Goal: Task Accomplishment & Management: Complete application form

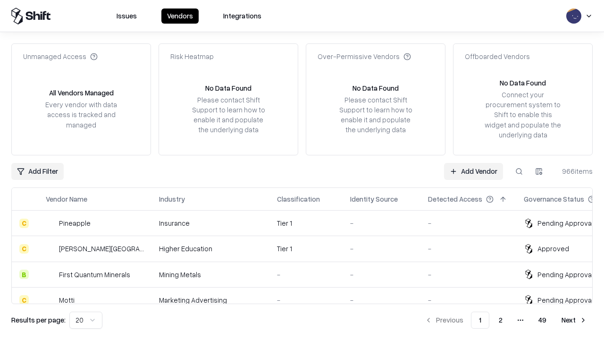
click at [474, 171] on link "Add Vendor" at bounding box center [473, 171] width 59 height 17
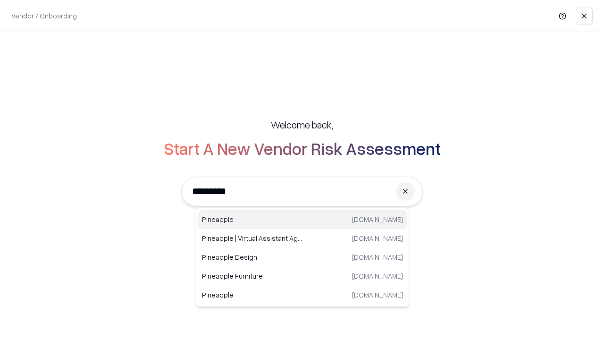
click at [303, 220] on div "Pineapple [DOMAIN_NAME]" at bounding box center [302, 219] width 209 height 19
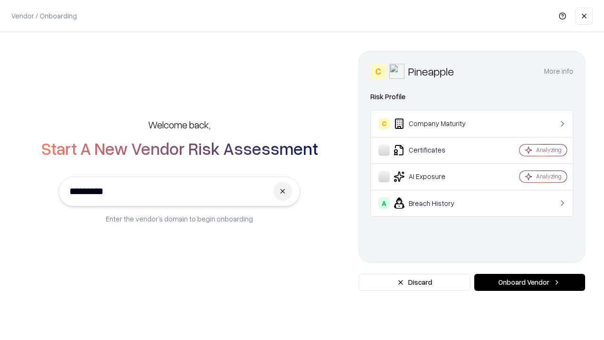
type input "*********"
click at [530, 282] on button "Onboard Vendor" at bounding box center [530, 282] width 111 height 17
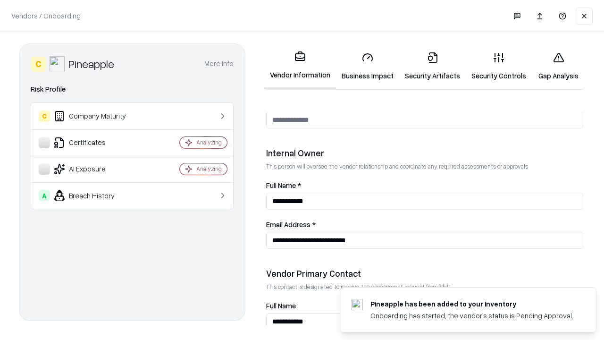
scroll to position [489, 0]
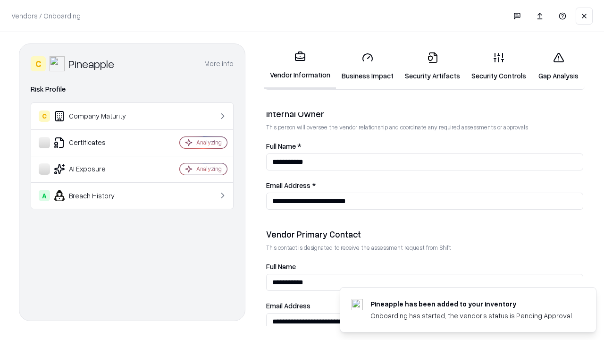
click at [433, 66] on link "Security Artifacts" at bounding box center [432, 66] width 67 height 44
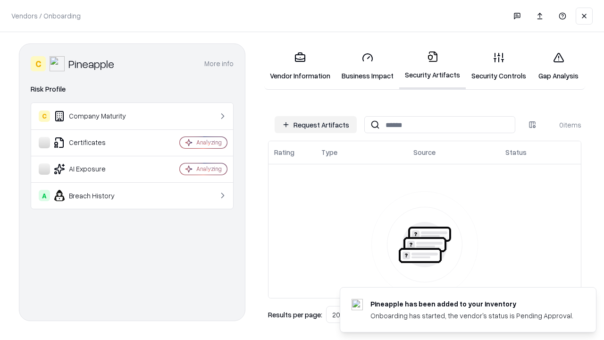
click at [316, 125] on button "Request Artifacts" at bounding box center [316, 124] width 82 height 17
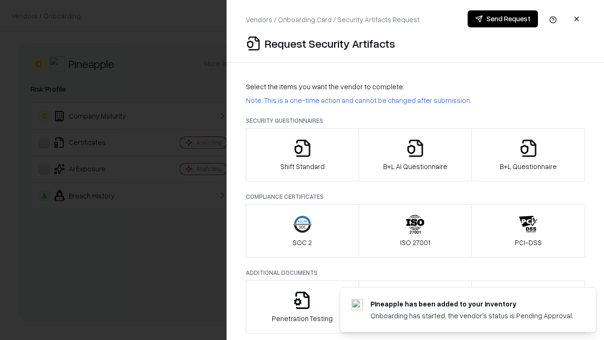
click at [528, 155] on icon "button" at bounding box center [528, 148] width 19 height 19
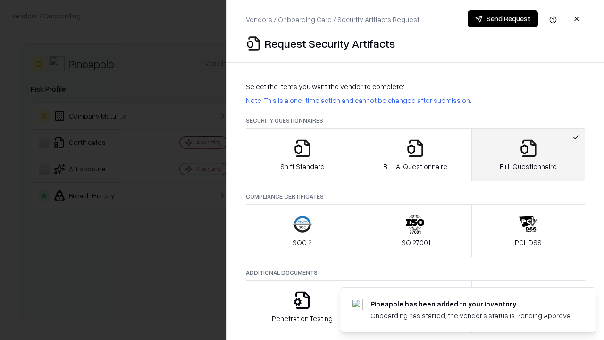
click at [415, 155] on icon "button" at bounding box center [415, 148] width 19 height 19
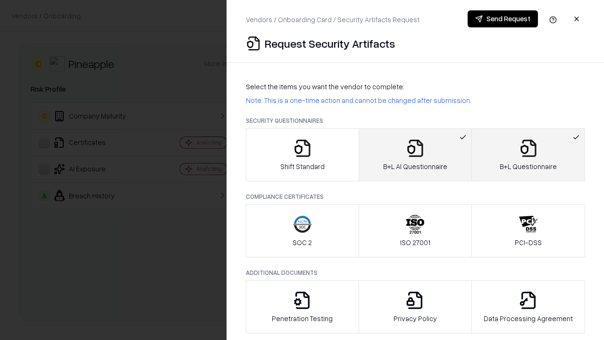
click at [503, 19] on button "Send Request" at bounding box center [503, 18] width 70 height 17
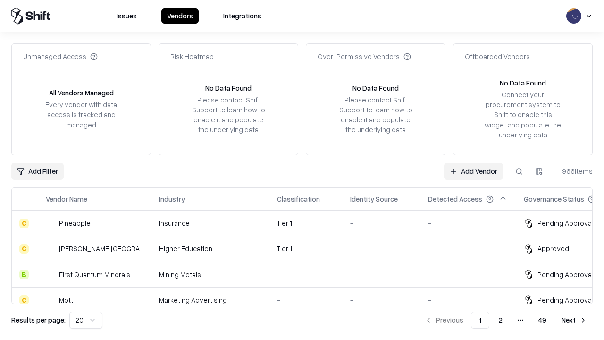
click at [519, 171] on button at bounding box center [519, 171] width 17 height 17
type input "*********"
click at [308, 223] on div "Tier 1" at bounding box center [306, 223] width 58 height 10
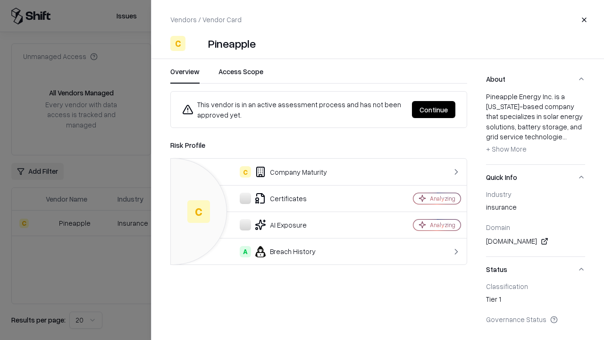
click at [434, 110] on button "Continue" at bounding box center [433, 109] width 43 height 17
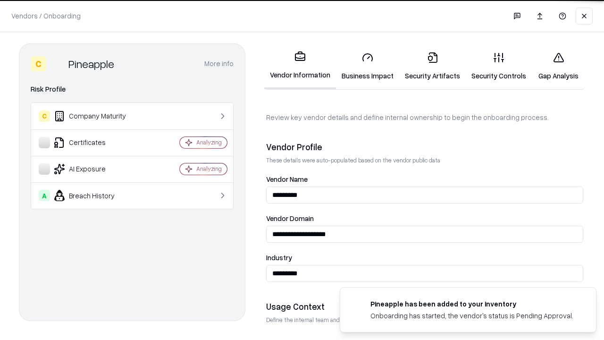
click at [433, 66] on link "Security Artifacts" at bounding box center [432, 66] width 67 height 44
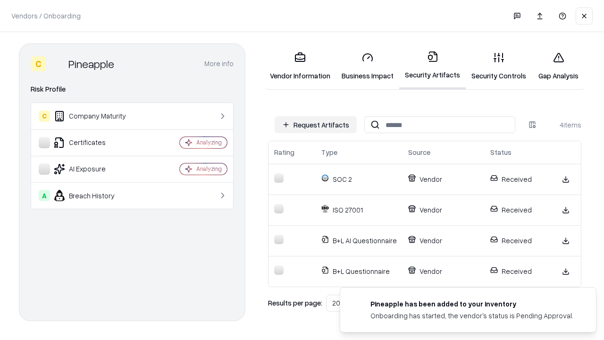
click at [559, 66] on link "Gap Analysis" at bounding box center [558, 66] width 53 height 44
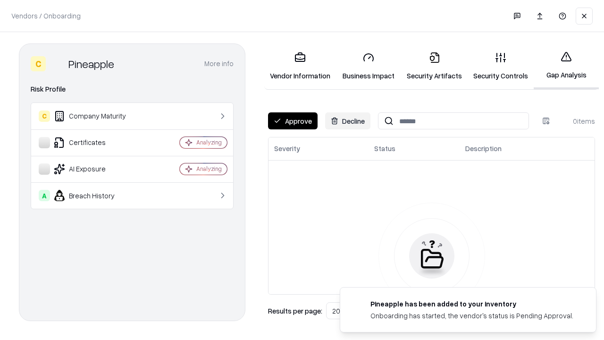
click at [293, 121] on button "Approve" at bounding box center [293, 120] width 50 height 17
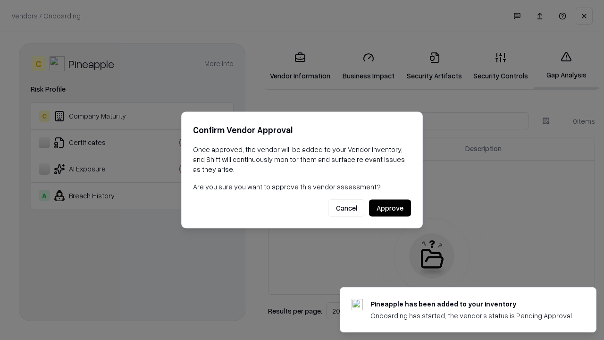
click at [390, 208] on button "Approve" at bounding box center [390, 208] width 42 height 17
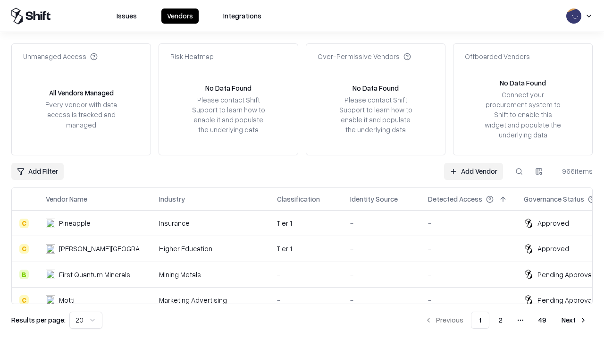
type input "*********"
click at [474, 171] on link "Add Vendor" at bounding box center [473, 171] width 59 height 17
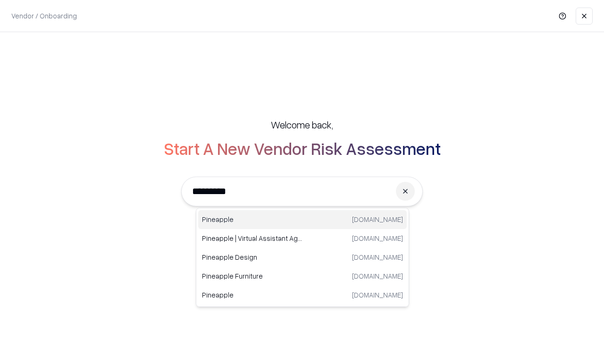
click at [303, 220] on div "Pineapple [DOMAIN_NAME]" at bounding box center [302, 219] width 209 height 19
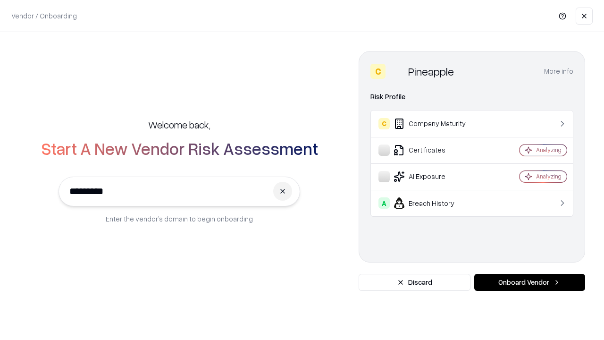
type input "*********"
click at [530, 282] on button "Onboard Vendor" at bounding box center [530, 282] width 111 height 17
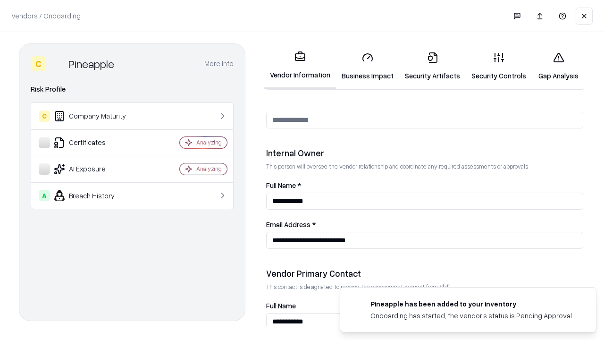
scroll to position [489, 0]
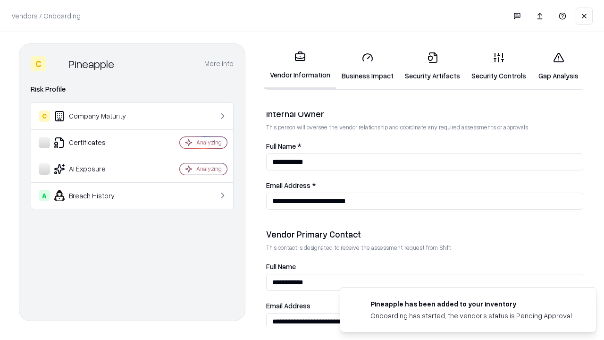
click at [559, 66] on link "Gap Analysis" at bounding box center [558, 66] width 53 height 44
